Goal: Task Accomplishment & Management: Manage account settings

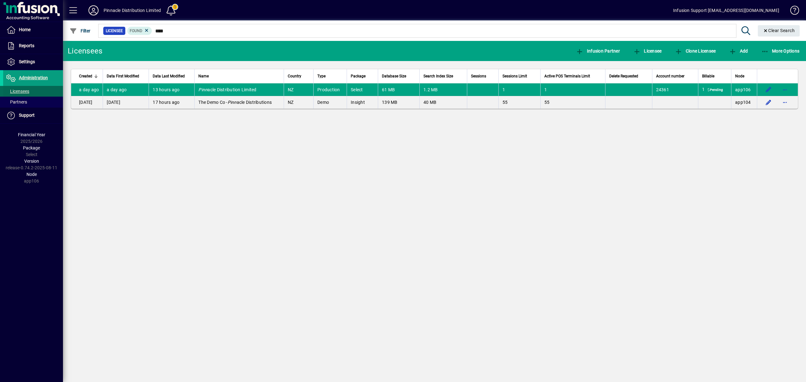
click at [26, 89] on span "Licensees" at bounding box center [17, 91] width 23 height 5
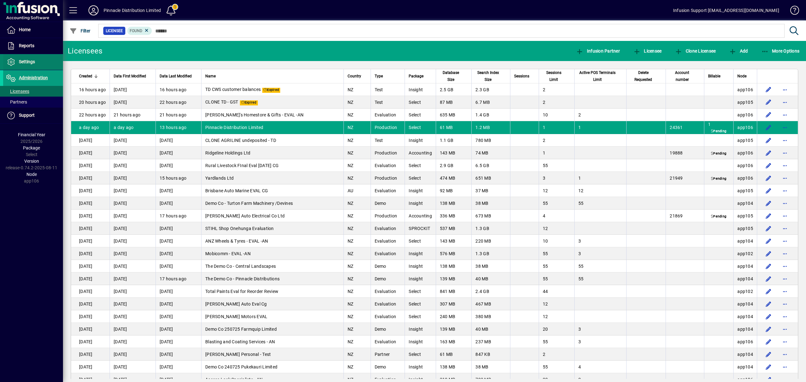
drag, startPoint x: 26, startPoint y: 89, endPoint x: 28, endPoint y: 63, distance: 25.6
click at [28, 63] on span "Settings" at bounding box center [27, 61] width 16 height 5
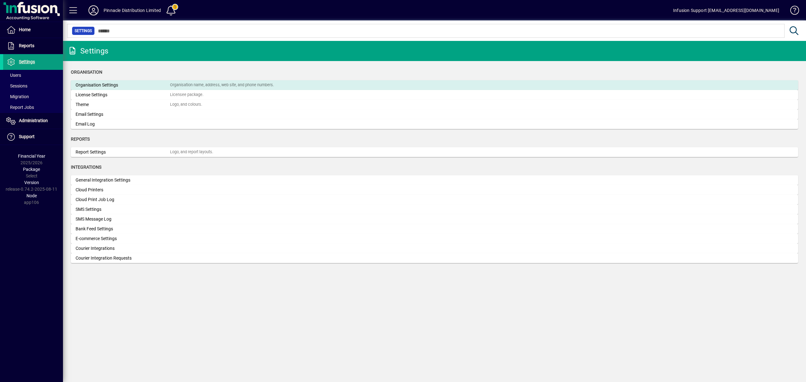
click at [193, 83] on div "Organisation name, address, web site, and phone numbers." at bounding box center [222, 85] width 104 height 6
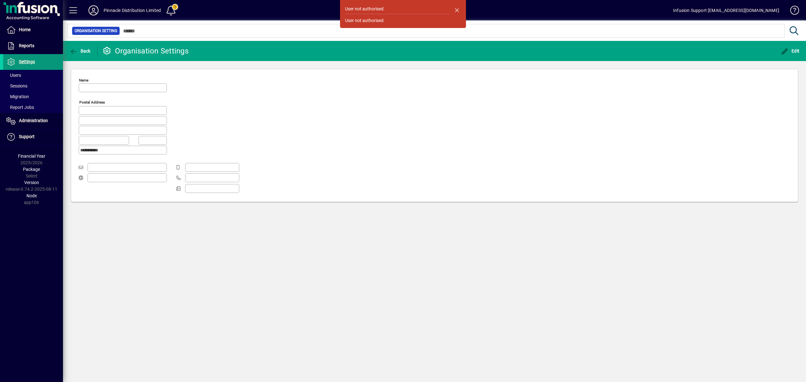
click at [32, 60] on span "Settings" at bounding box center [27, 61] width 16 height 5
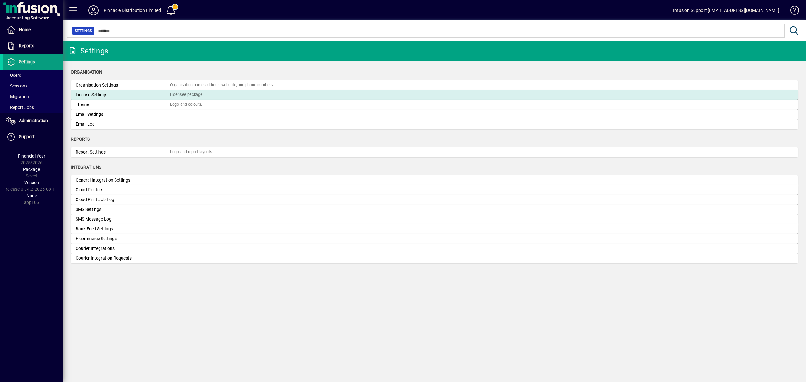
click at [90, 95] on div "License Settings" at bounding box center [123, 95] width 95 height 7
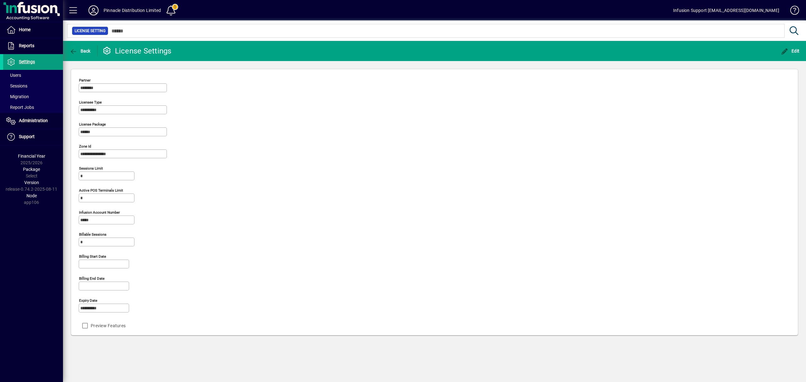
drag, startPoint x: 115, startPoint y: 309, endPoint x: 59, endPoint y: 306, distance: 56.8
click at [59, 306] on mat-drawer-container "**********" at bounding box center [403, 191] width 806 height 382
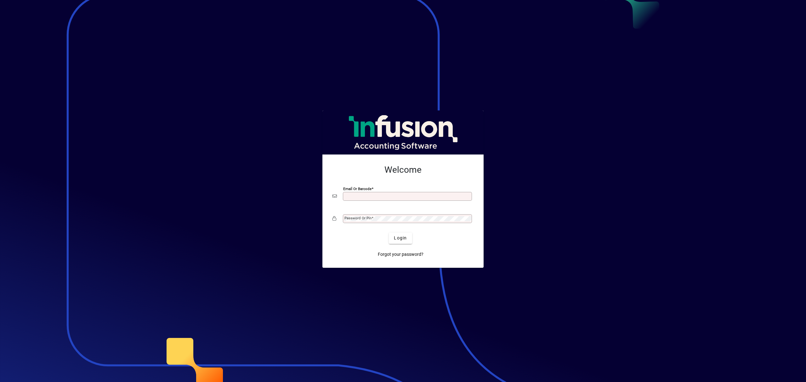
click at [373, 195] on input "Email or Barcode" at bounding box center [408, 196] width 127 height 5
click at [379, 196] on input "Email or Barcode" at bounding box center [408, 196] width 127 height 5
type input "*"
type input "**********"
click at [352, 219] on mat-label "Password or Pin" at bounding box center [358, 218] width 27 height 4
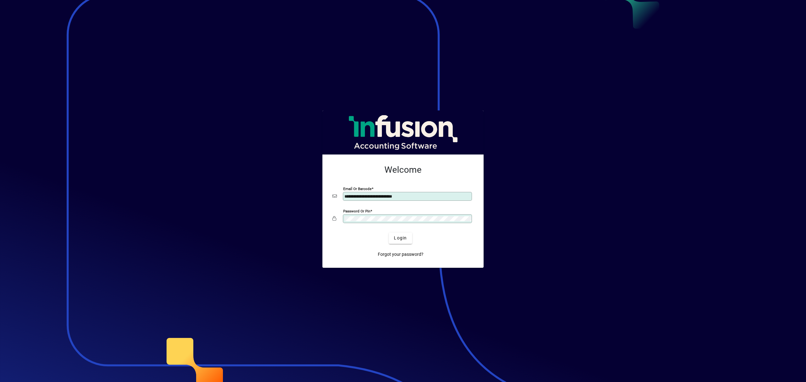
click at [389, 233] on button "Login" at bounding box center [400, 238] width 23 height 11
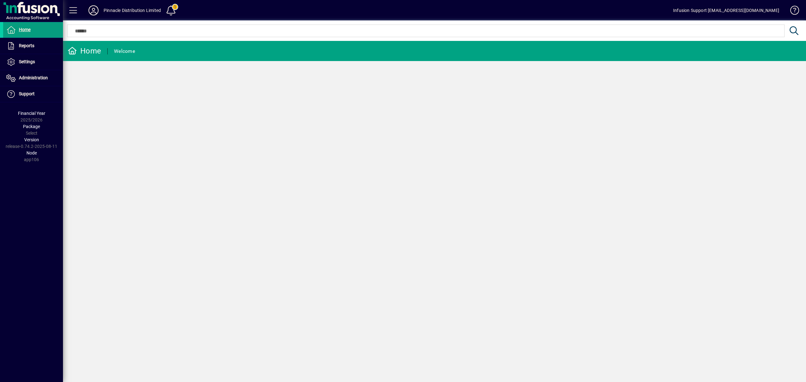
click at [94, 10] on icon at bounding box center [93, 10] width 13 height 10
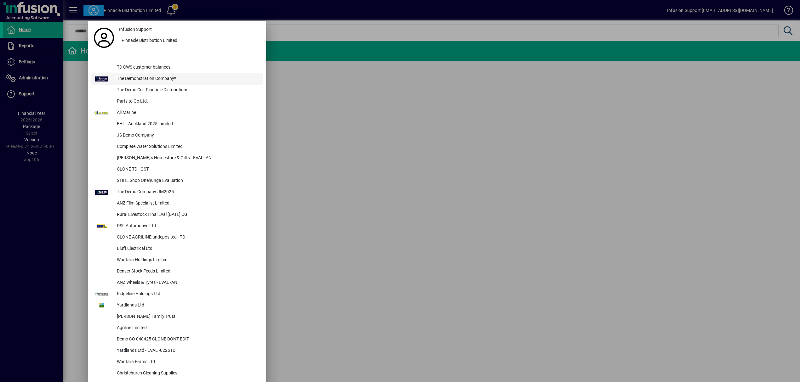
click at [142, 76] on div "The Demonstration Company*" at bounding box center [187, 78] width 151 height 11
